Goal: Find contact information: Find contact information

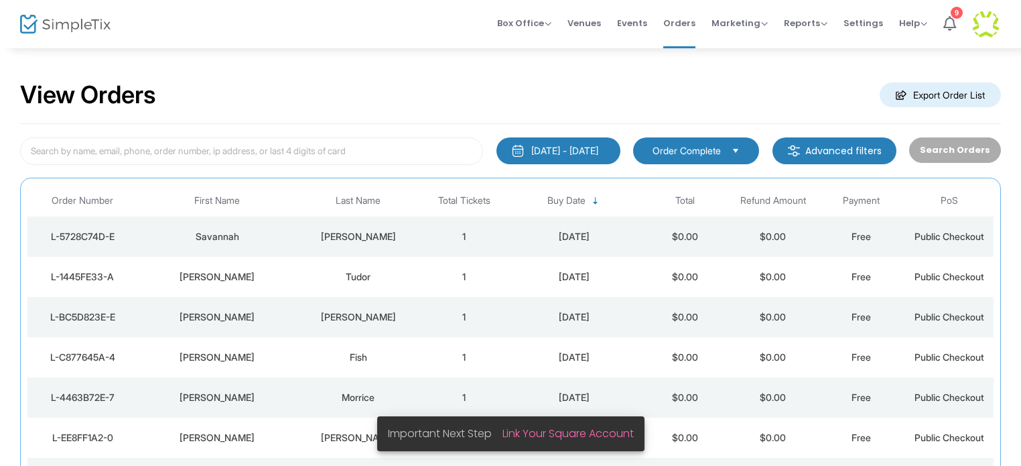
click at [367, 275] on div "Tudor" at bounding box center [358, 276] width 117 height 13
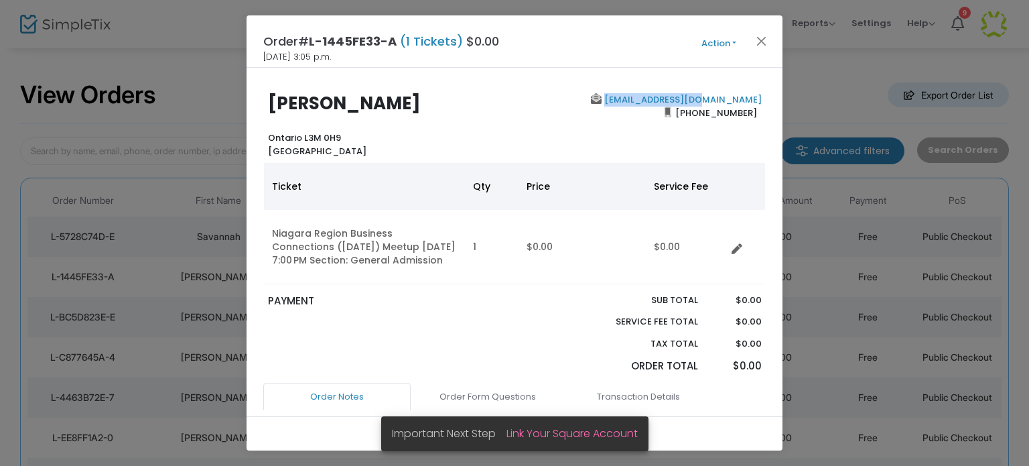
drag, startPoint x: 759, startPoint y: 99, endPoint x: 659, endPoint y: 96, distance: 99.9
click at [659, 96] on div "[EMAIL_ADDRESS][DOMAIN_NAME] [PHONE_NUMBER]" at bounding box center [641, 125] width 253 height 64
copy link "[EMAIL_ADDRESS][DOMAIN_NAME]"
click at [763, 38] on button "Close" at bounding box center [761, 40] width 17 height 17
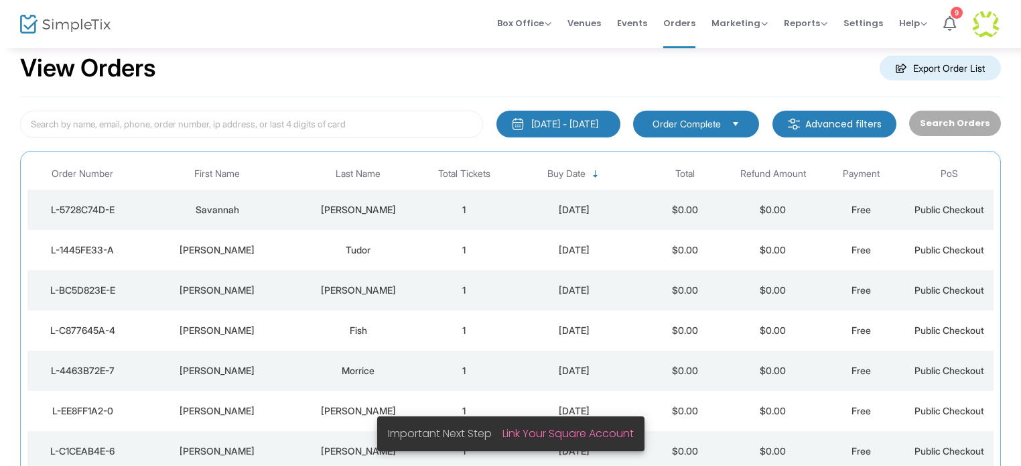
scroll to position [71, 0]
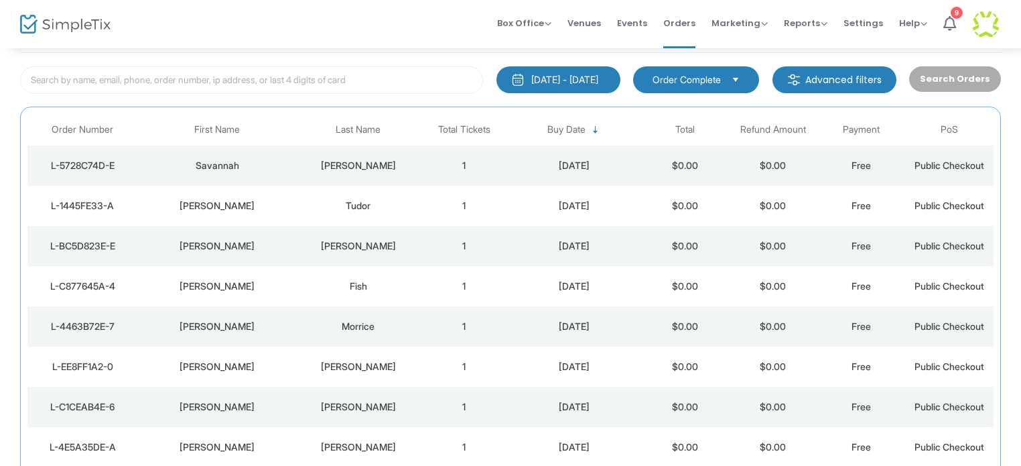
click at [356, 286] on div "Fish" at bounding box center [358, 285] width 117 height 13
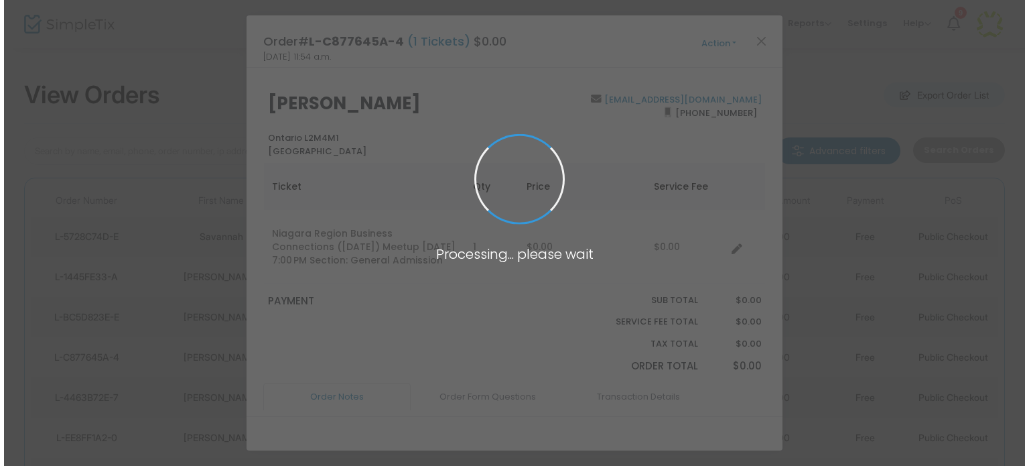
scroll to position [0, 0]
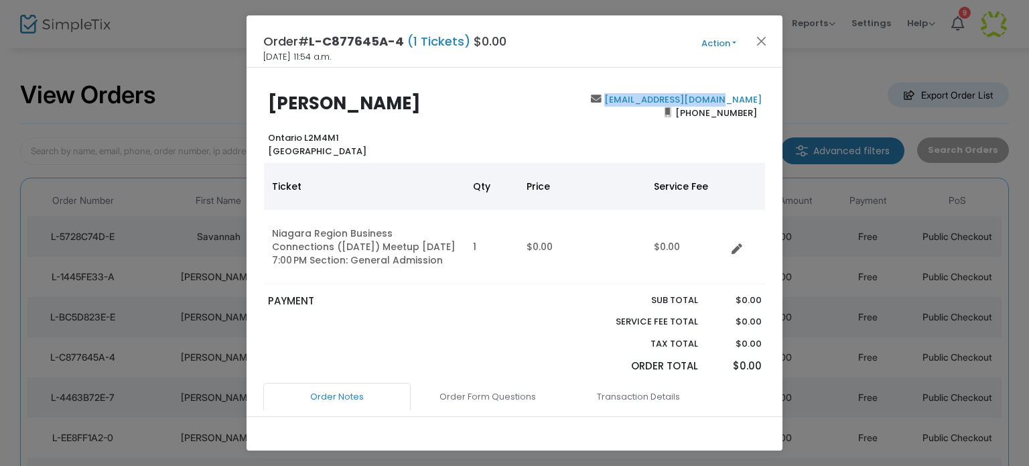
drag, startPoint x: 759, startPoint y: 100, endPoint x: 647, endPoint y: 105, distance: 111.4
click at [647, 105] on div "[EMAIL_ADDRESS][DOMAIN_NAME] [PHONE_NUMBER]" at bounding box center [641, 125] width 253 height 64
copy link "[EMAIL_ADDRESS][DOMAIN_NAME]"
click at [761, 40] on button "Close" at bounding box center [761, 40] width 17 height 17
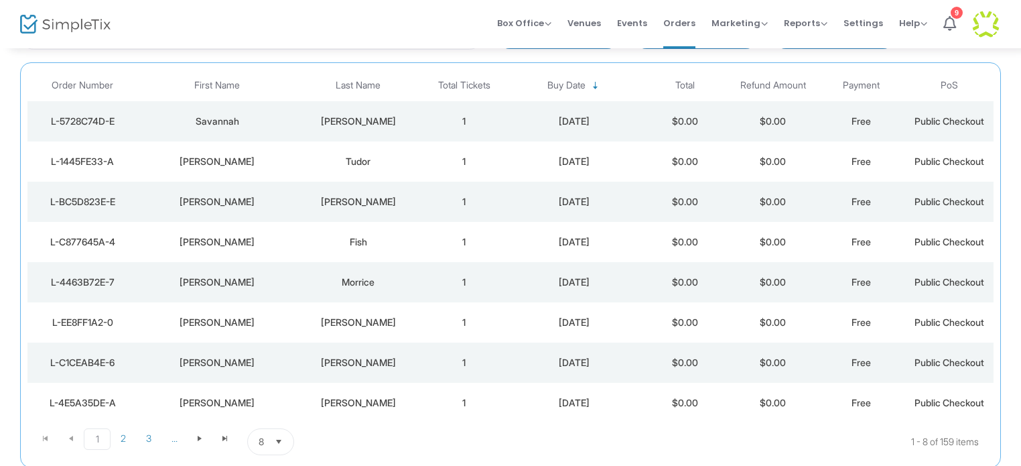
scroll to position [138, 0]
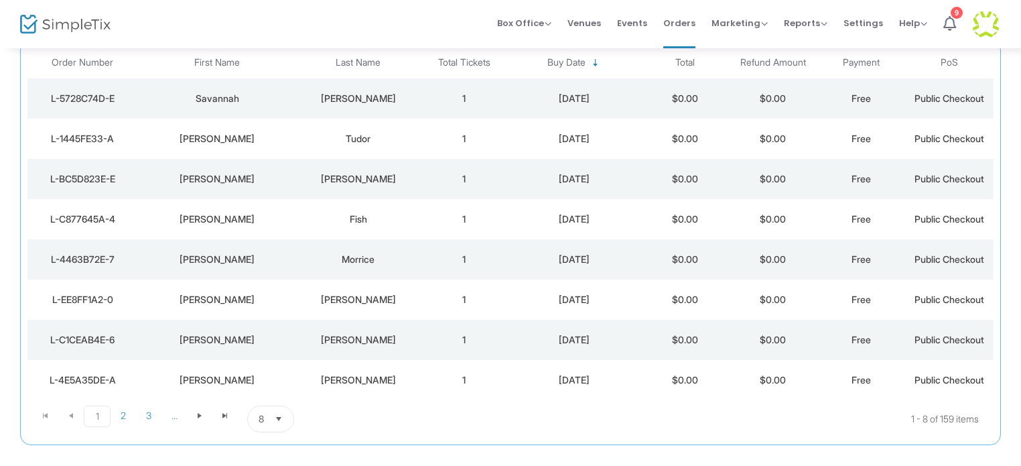
click at [346, 301] on div "[PERSON_NAME]" at bounding box center [358, 299] width 117 height 13
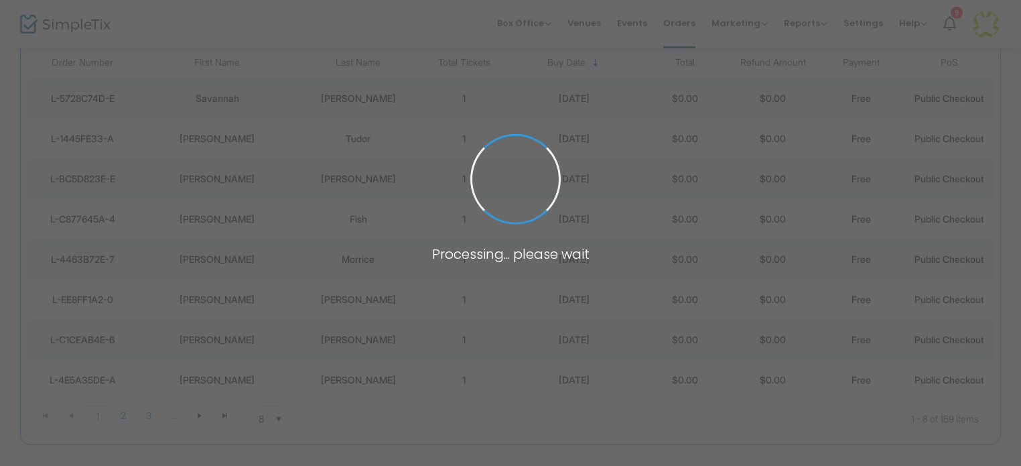
scroll to position [0, 0]
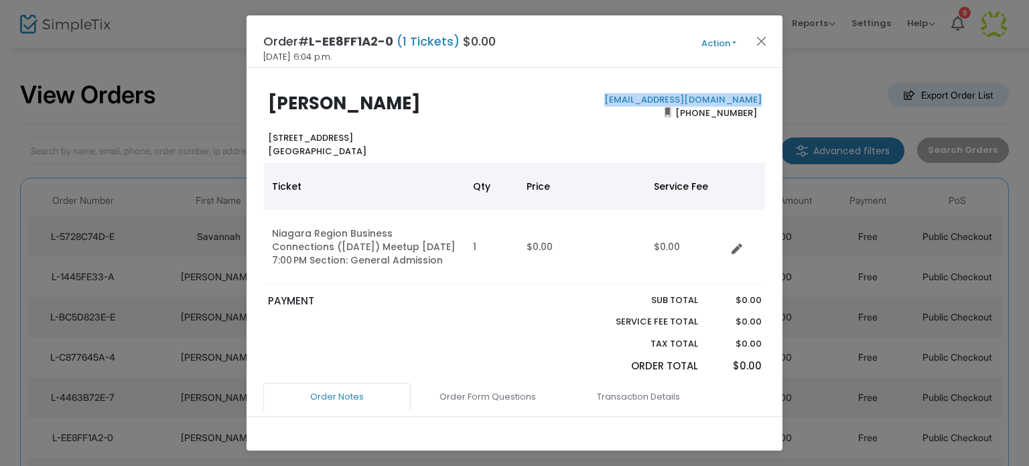
drag, startPoint x: 759, startPoint y: 101, endPoint x: 612, endPoint y: 105, distance: 147.5
click at [612, 105] on div "[PERSON_NAME] Ontario L2N 5P4 [GEOGRAPHIC_DATA] [EMAIL_ADDRESS][DOMAIN_NAME] [P…" at bounding box center [515, 125] width 516 height 64
copy link "[EMAIL_ADDRESS][DOMAIN_NAME]"
click at [761, 37] on button "Close" at bounding box center [761, 40] width 17 height 17
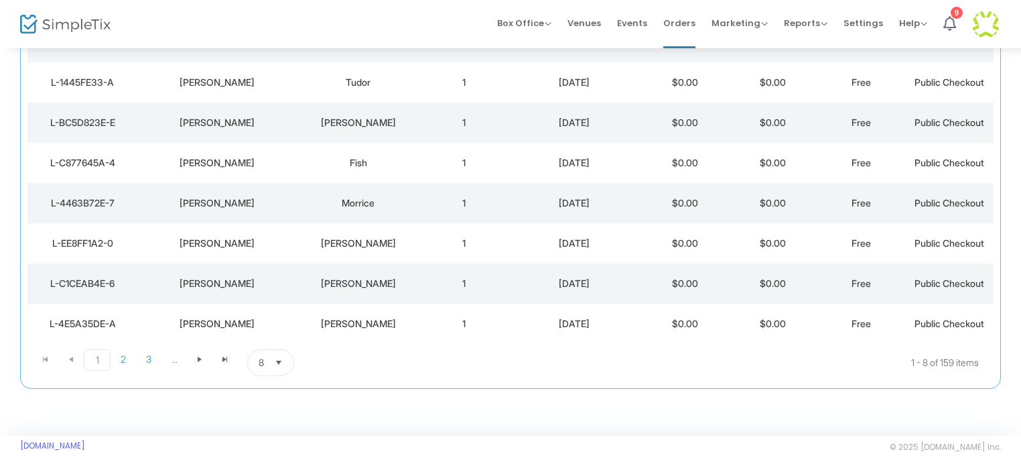
scroll to position [203, 0]
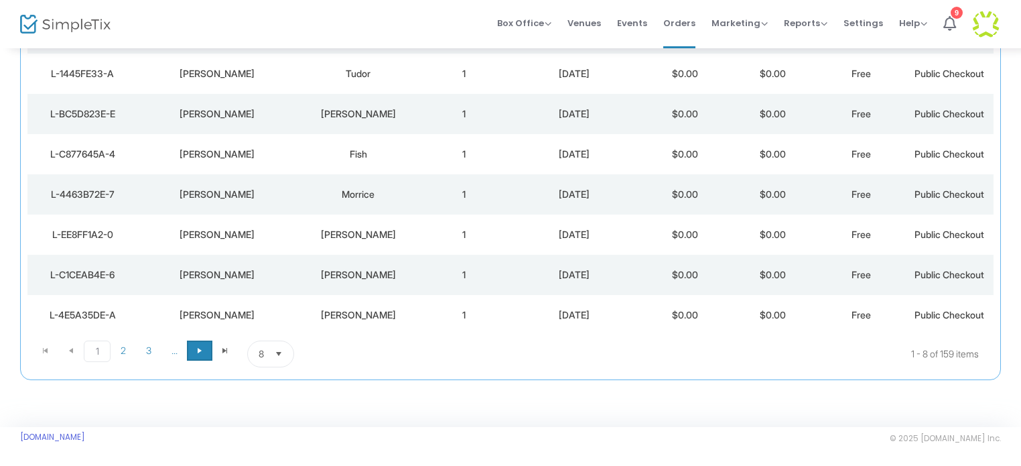
click at [204, 349] on span "Go to the next page" at bounding box center [199, 350] width 11 height 11
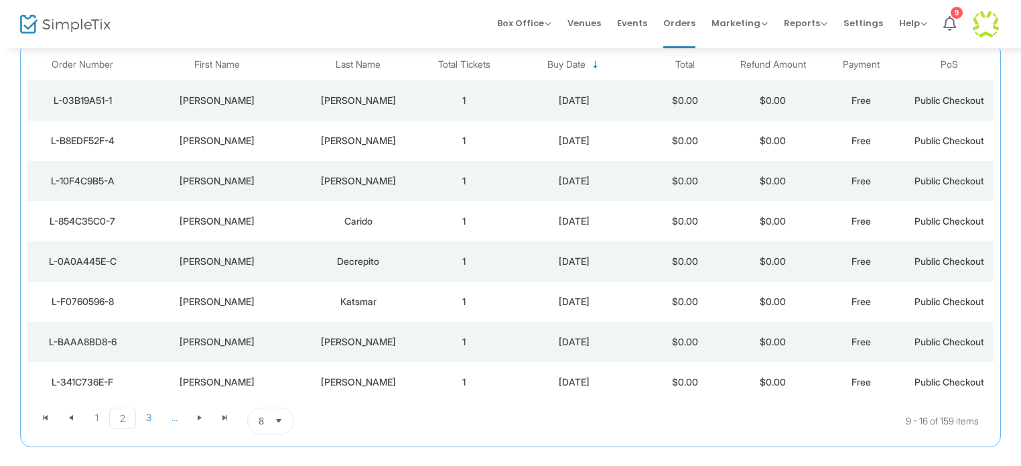
click at [361, 182] on div "[PERSON_NAME]" at bounding box center [358, 180] width 117 height 13
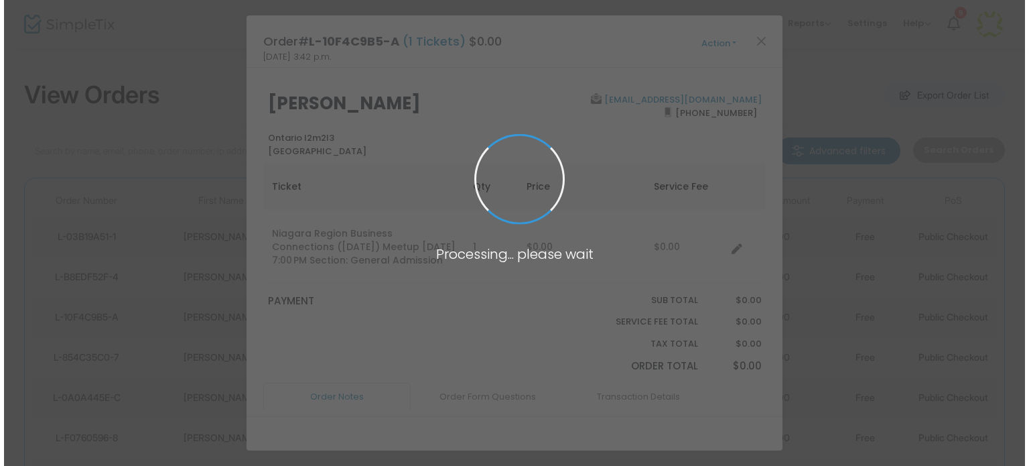
scroll to position [0, 0]
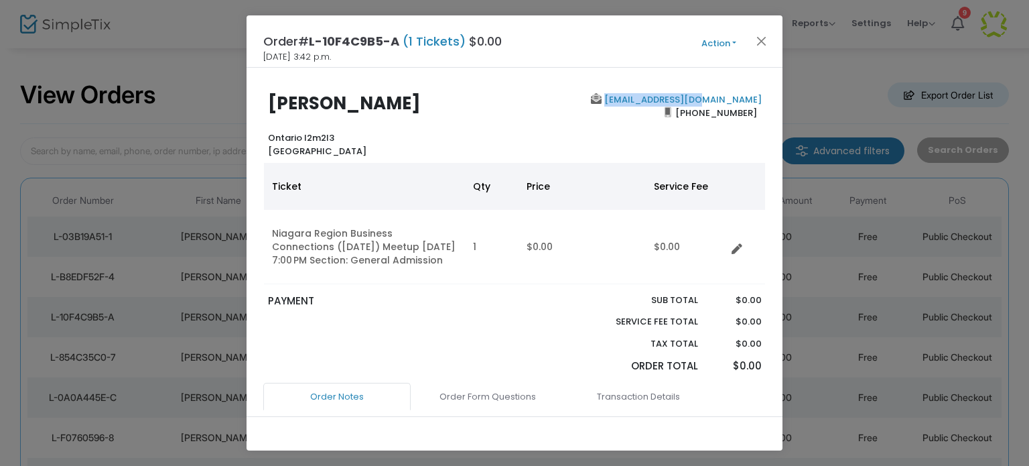
drag, startPoint x: 761, startPoint y: 101, endPoint x: 659, endPoint y: 102, distance: 101.2
click at [659, 102] on div "[PERSON_NAME] Ontario l2m2l3 [GEOGRAPHIC_DATA] [EMAIL_ADDRESS][DOMAIN_NAME] [PH…" at bounding box center [515, 125] width 516 height 64
copy link "[EMAIL_ADDRESS][DOMAIN_NAME]"
click at [763, 40] on button "Close" at bounding box center [761, 40] width 17 height 17
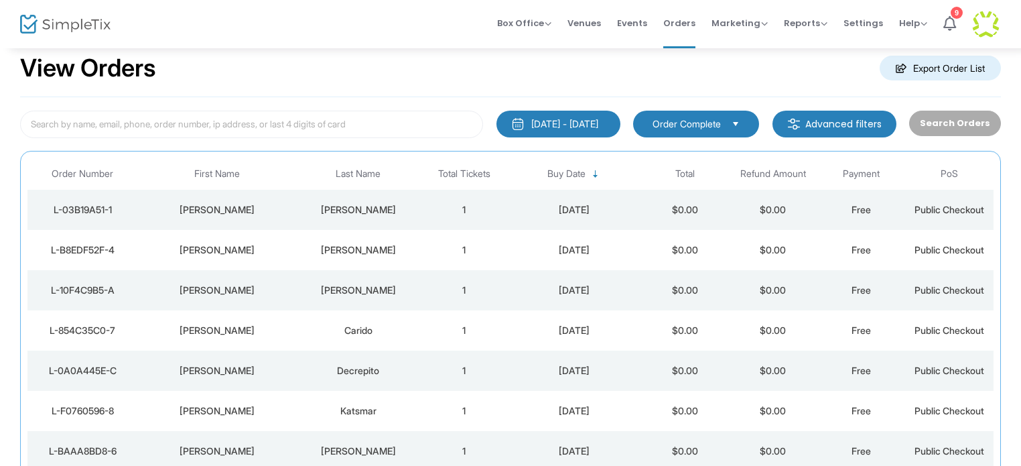
scroll to position [71, 0]
